Goal: Find specific page/section

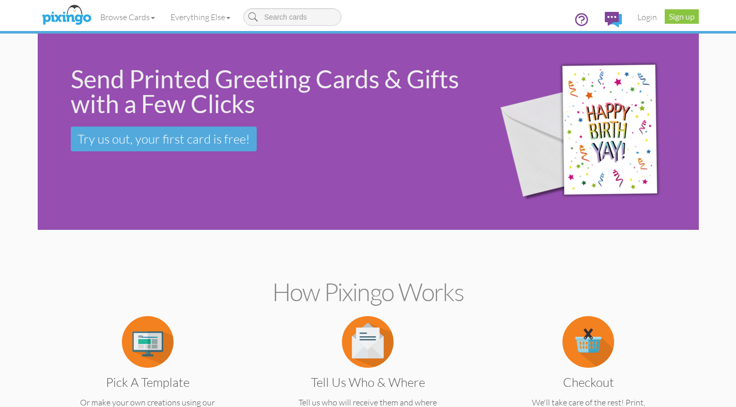
click at [363, 155] on div "Send Printed Greeting Cards & Gifts with a Few Clicks Try us out, your first ca…" at bounding box center [258, 109] width 440 height 151
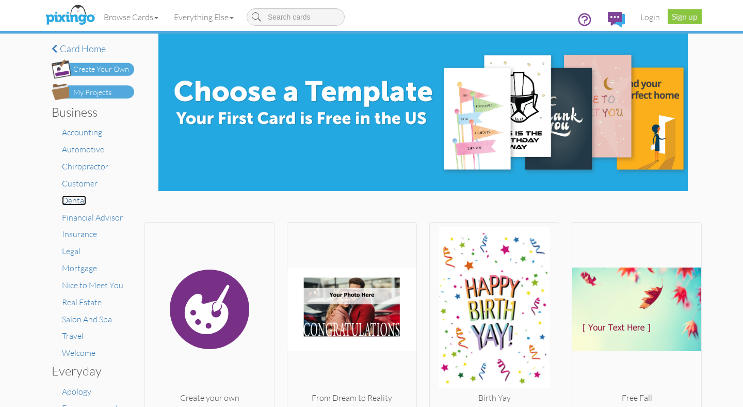
click at [72, 200] on span "Dental" at bounding box center [74, 200] width 24 height 10
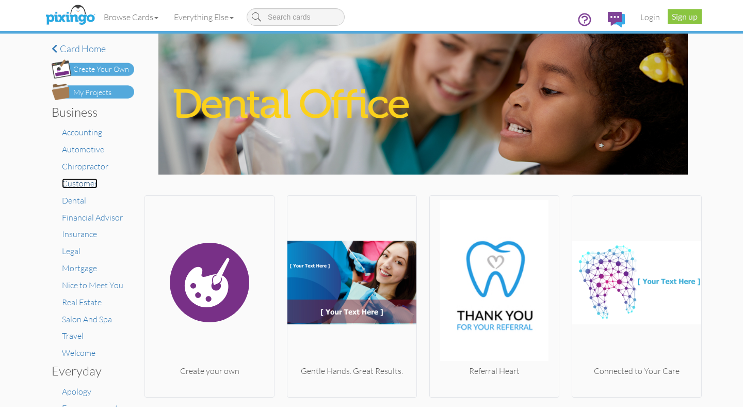
click at [79, 180] on span "Customer" at bounding box center [80, 183] width 36 height 10
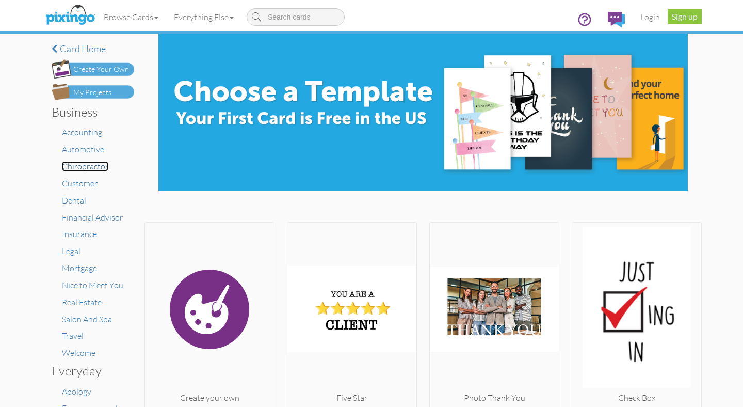
click at [82, 167] on span "Chiropractor" at bounding box center [85, 166] width 46 height 10
